Goal: Information Seeking & Learning: Learn about a topic

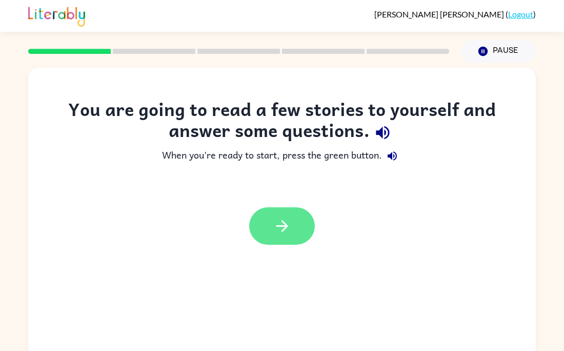
click at [282, 221] on icon "button" at bounding box center [282, 226] width 12 height 12
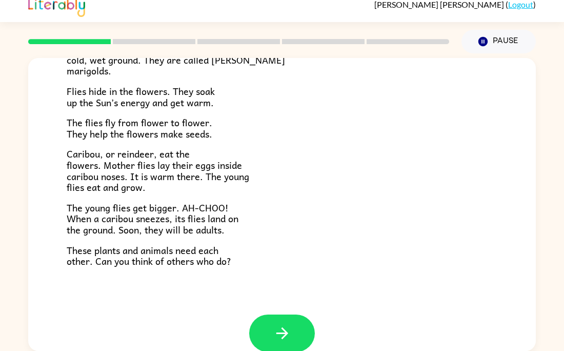
scroll to position [195, 0]
click at [280, 319] on button "button" at bounding box center [282, 332] width 66 height 37
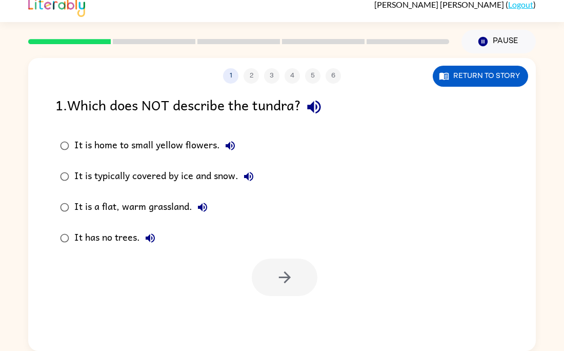
scroll to position [0, 0]
click at [266, 279] on button "button" at bounding box center [285, 277] width 66 height 37
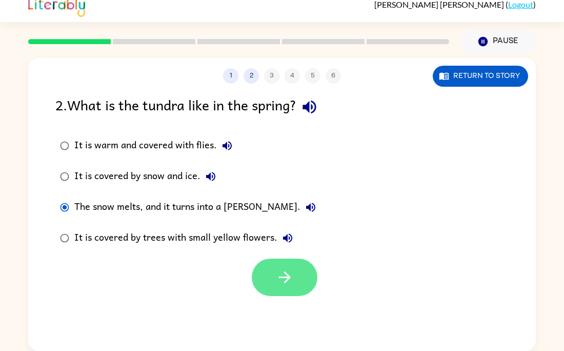
click at [281, 273] on icon "button" at bounding box center [285, 277] width 18 height 18
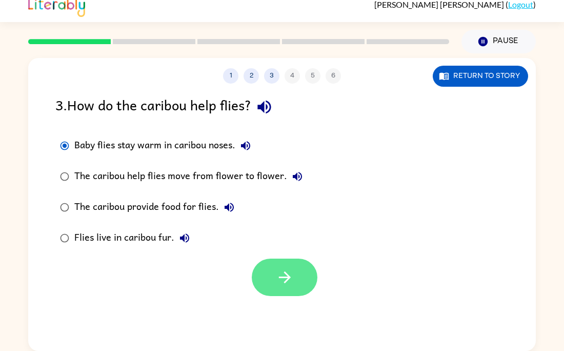
click at [293, 273] on icon "button" at bounding box center [285, 277] width 18 height 18
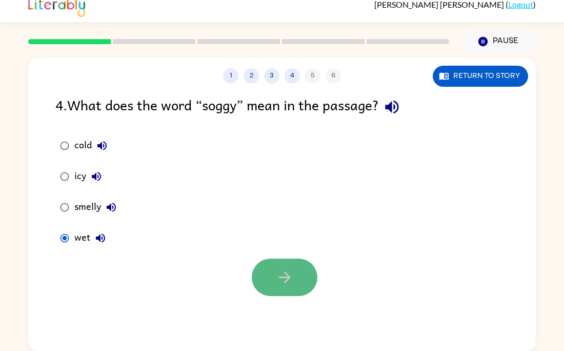
click at [263, 276] on button "button" at bounding box center [285, 277] width 66 height 37
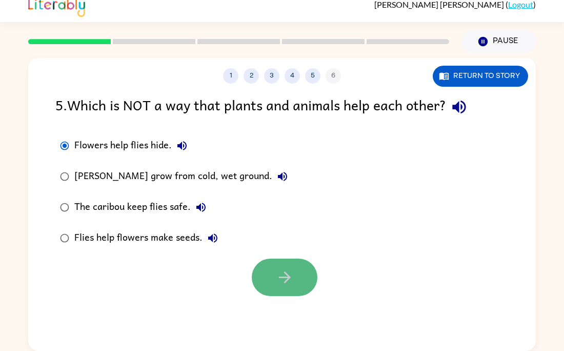
click at [295, 281] on button "button" at bounding box center [285, 277] width 66 height 37
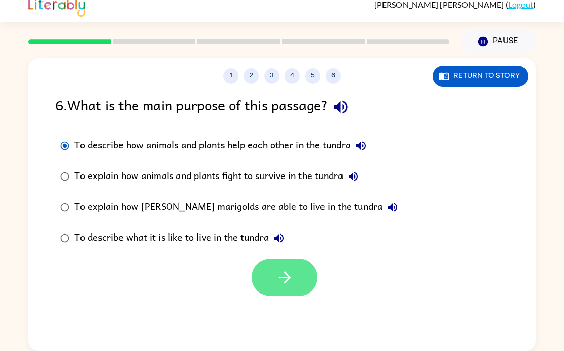
click at [292, 284] on icon "button" at bounding box center [285, 277] width 18 height 18
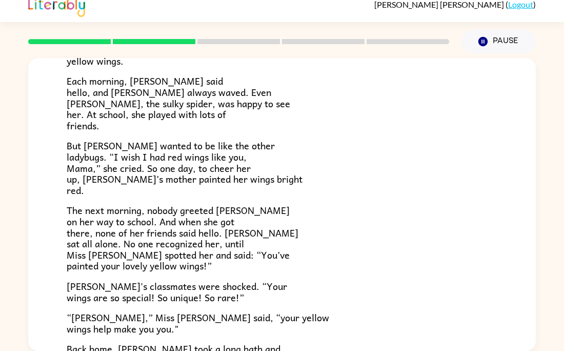
scroll to position [287, 0]
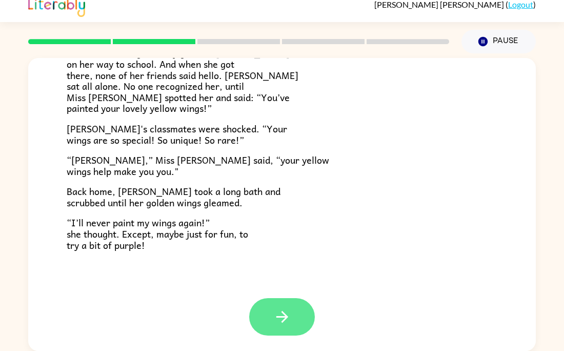
click at [283, 320] on icon "button" at bounding box center [282, 317] width 12 height 12
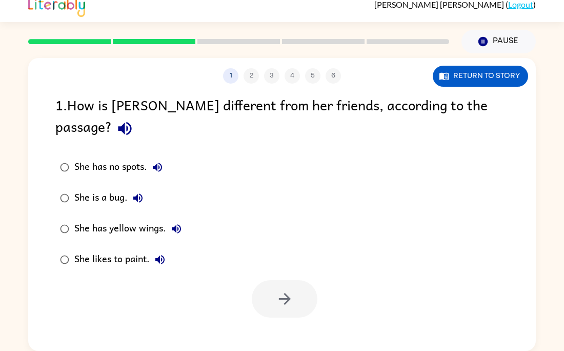
scroll to position [0, 0]
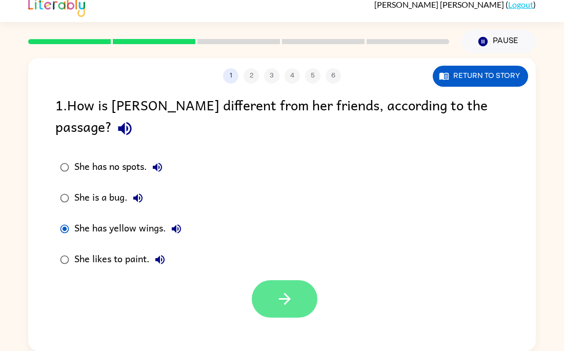
click at [290, 280] on button "button" at bounding box center [285, 298] width 66 height 37
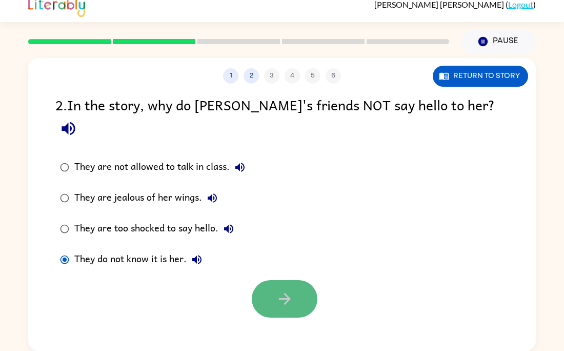
click at [286, 280] on button "button" at bounding box center [285, 298] width 66 height 37
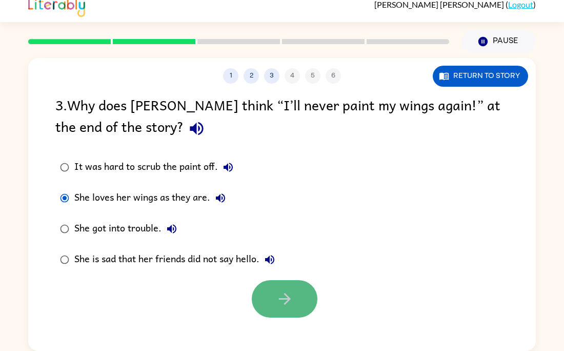
click at [268, 288] on button "button" at bounding box center [285, 298] width 66 height 37
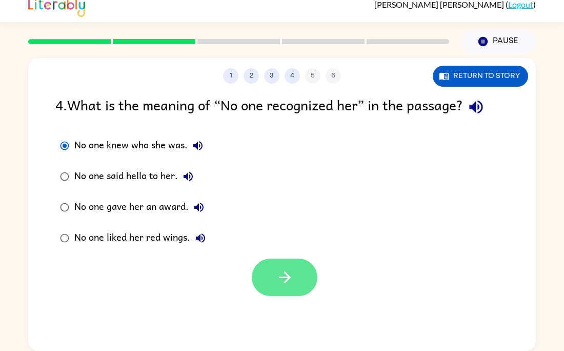
click at [273, 266] on button "button" at bounding box center [285, 277] width 66 height 37
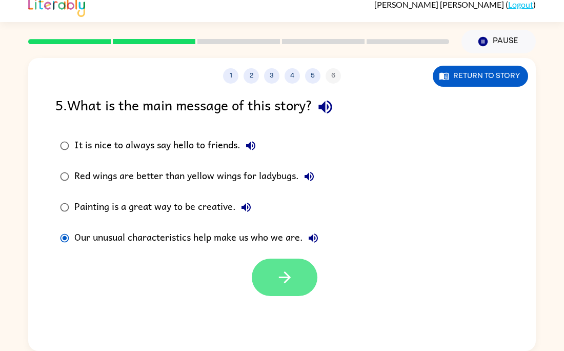
click at [271, 276] on button "button" at bounding box center [285, 277] width 66 height 37
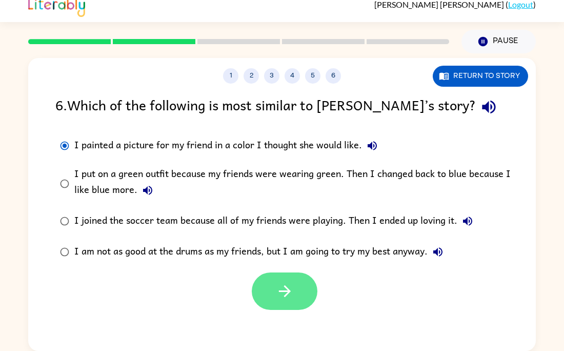
click at [284, 280] on button "button" at bounding box center [285, 290] width 66 height 37
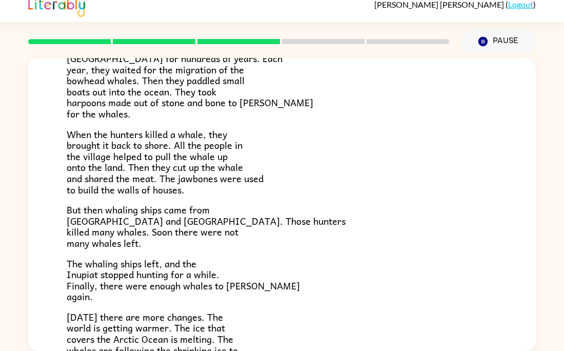
scroll to position [346, 0]
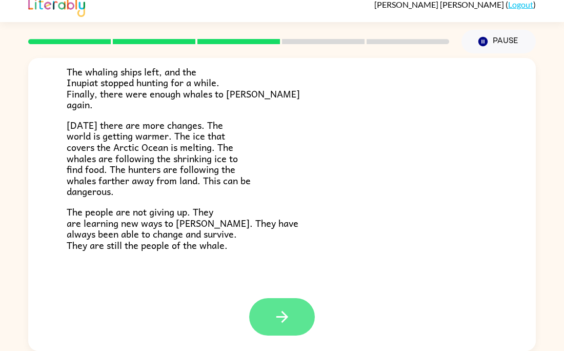
click at [307, 310] on button "button" at bounding box center [282, 316] width 66 height 37
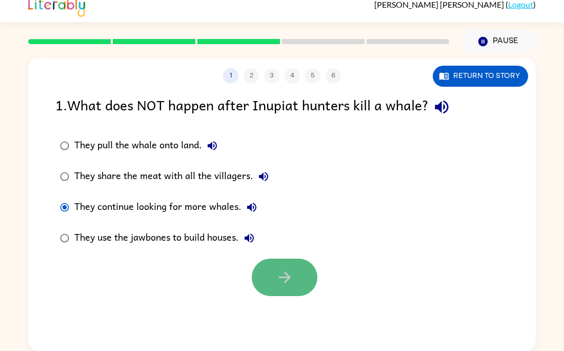
click at [276, 281] on icon "button" at bounding box center [285, 277] width 18 height 18
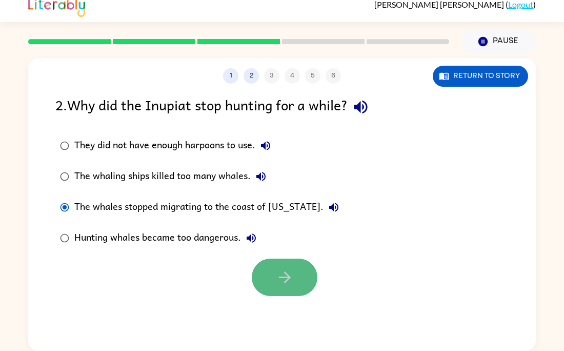
click at [296, 280] on button "button" at bounding box center [285, 277] width 66 height 37
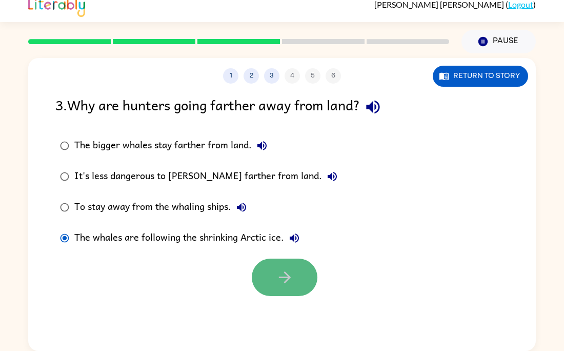
click at [263, 276] on button "button" at bounding box center [285, 277] width 66 height 37
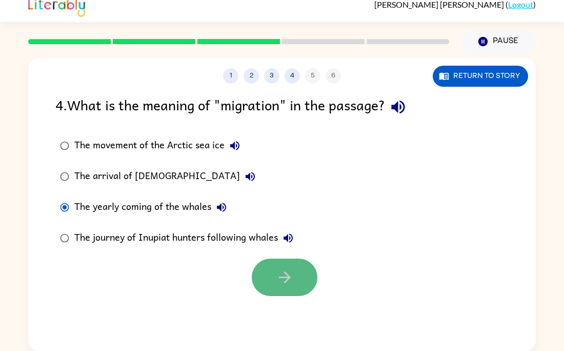
click at [255, 271] on button "button" at bounding box center [285, 277] width 66 height 37
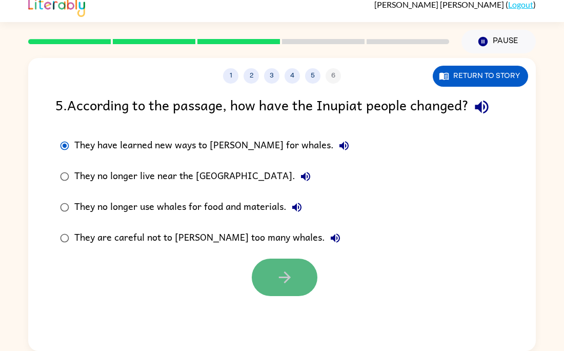
click at [276, 264] on button "button" at bounding box center [285, 277] width 66 height 37
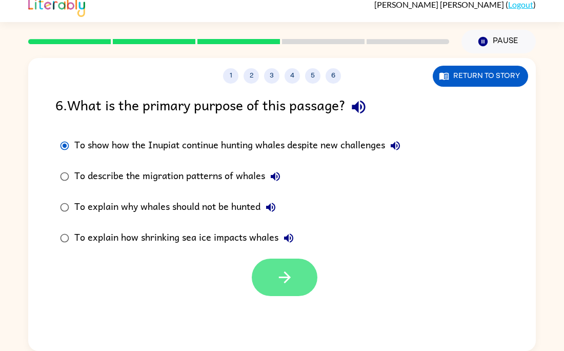
click at [291, 283] on icon "button" at bounding box center [285, 277] width 18 height 18
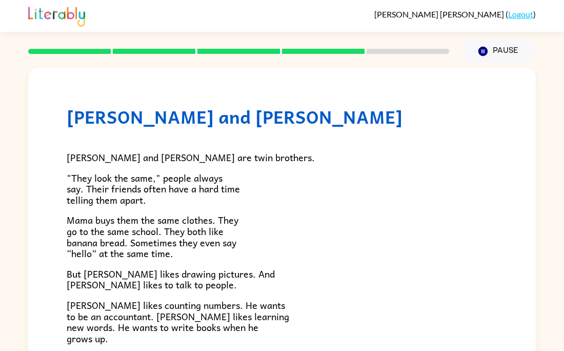
click at [318, 194] on p ""They look the same," people always say. Their friends often have a hard time t…" at bounding box center [282, 188] width 431 height 33
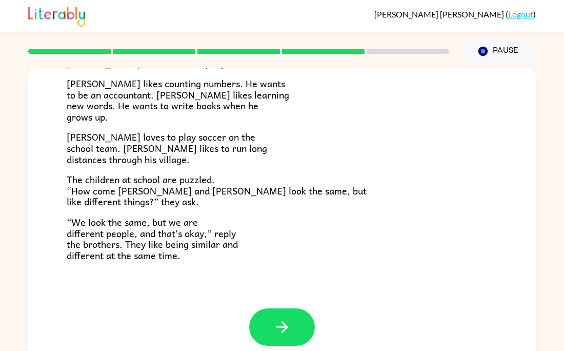
scroll to position [10, 0]
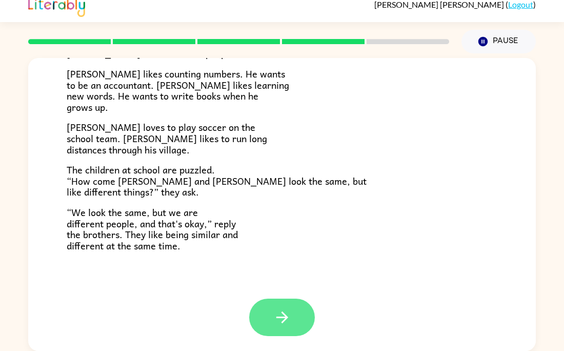
click at [270, 309] on button "button" at bounding box center [282, 317] width 66 height 37
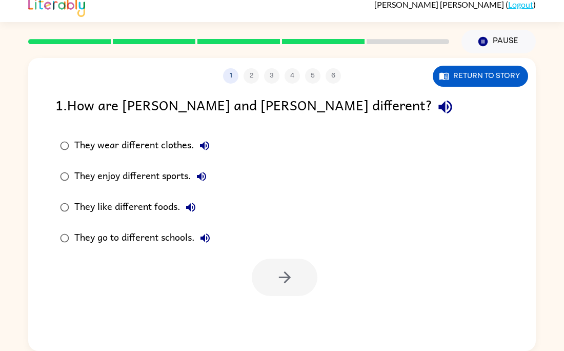
scroll to position [0, 0]
click at [297, 267] on button "button" at bounding box center [285, 277] width 66 height 37
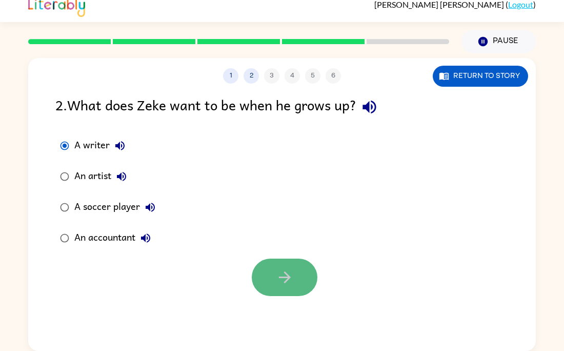
click at [267, 264] on button "button" at bounding box center [285, 277] width 66 height 37
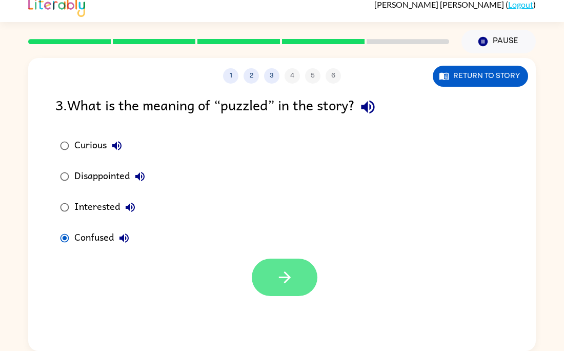
click at [265, 270] on button "button" at bounding box center [285, 277] width 66 height 37
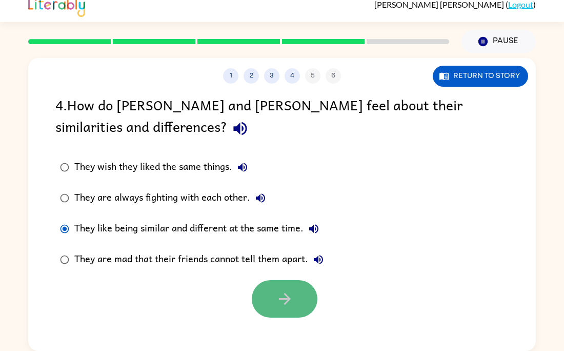
click at [302, 300] on button "button" at bounding box center [285, 298] width 66 height 37
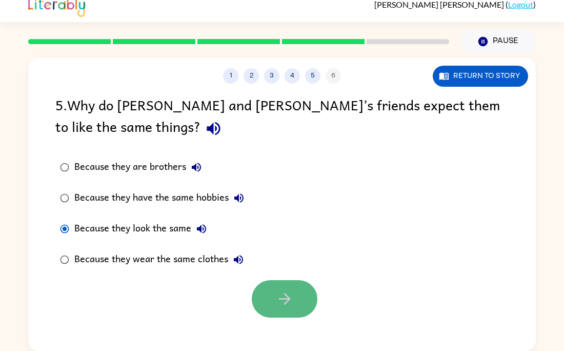
click at [266, 298] on button "button" at bounding box center [285, 298] width 66 height 37
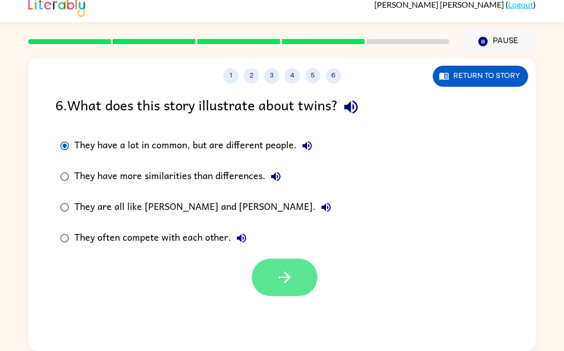
click at [273, 269] on button "button" at bounding box center [285, 277] width 66 height 37
